Goal: Task Accomplishment & Management: Manage account settings

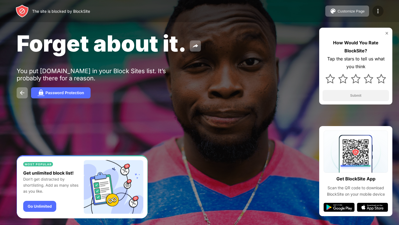
click at [381, 12] on img at bounding box center [378, 11] width 7 height 7
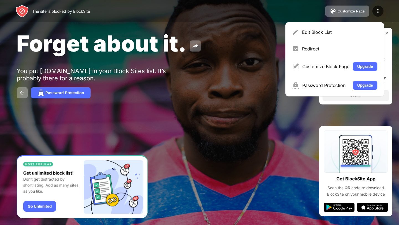
click at [388, 35] on img at bounding box center [387, 33] width 4 height 4
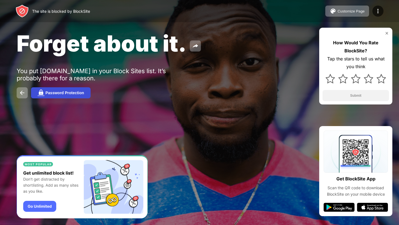
click at [56, 93] on div "Password Protection" at bounding box center [64, 93] width 39 height 4
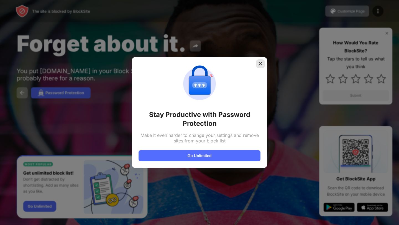
click at [261, 66] on img at bounding box center [261, 64] width 6 height 6
